Goal: Check status

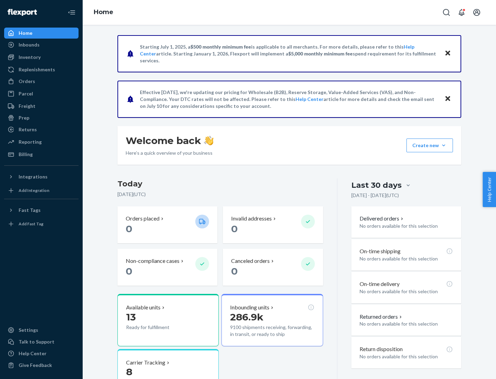
click at [443, 145] on button "Create new Create new inbound Create new order Create new product" at bounding box center [429, 145] width 46 height 14
click at [29, 45] on div "Inbounds" at bounding box center [29, 44] width 21 height 7
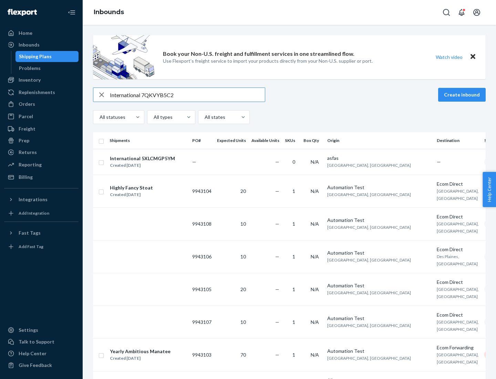
type input "International 7QKVYB5C29"
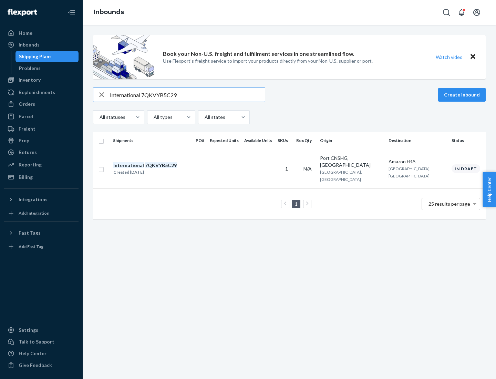
click at [157, 169] on div "Created [DATE]" at bounding box center [144, 172] width 63 height 7
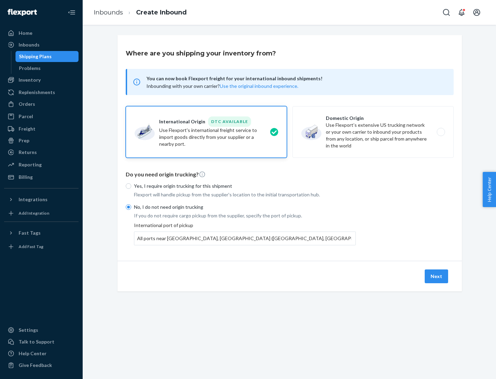
click at [437, 276] on button "Next" at bounding box center [436, 276] width 23 height 14
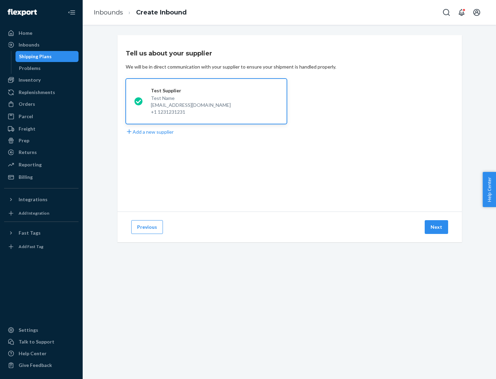
click at [437, 227] on button "Next" at bounding box center [436, 227] width 23 height 14
